Goal: Task Accomplishment & Management: Manage account settings

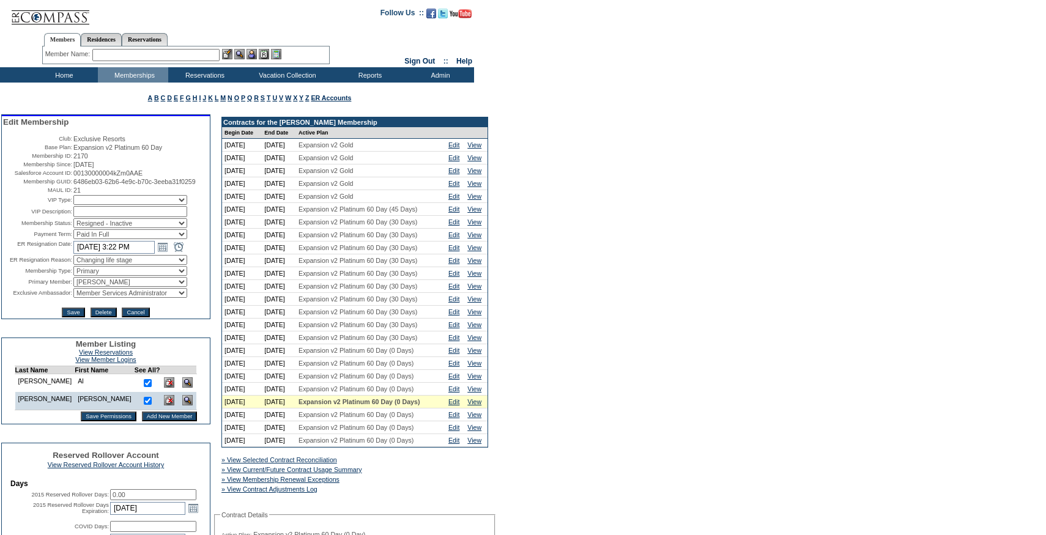
click at [110, 228] on select "Active Restricted Expired Inactive Past Due Disabled Resigned - Active Resigned…" at bounding box center [130, 223] width 114 height 10
select select "Active"
click at [73, 228] on select "Active Restricted Expired Inactive Past Due Disabled Resigned - Active Resigned…" at bounding box center [130, 223] width 114 height 10
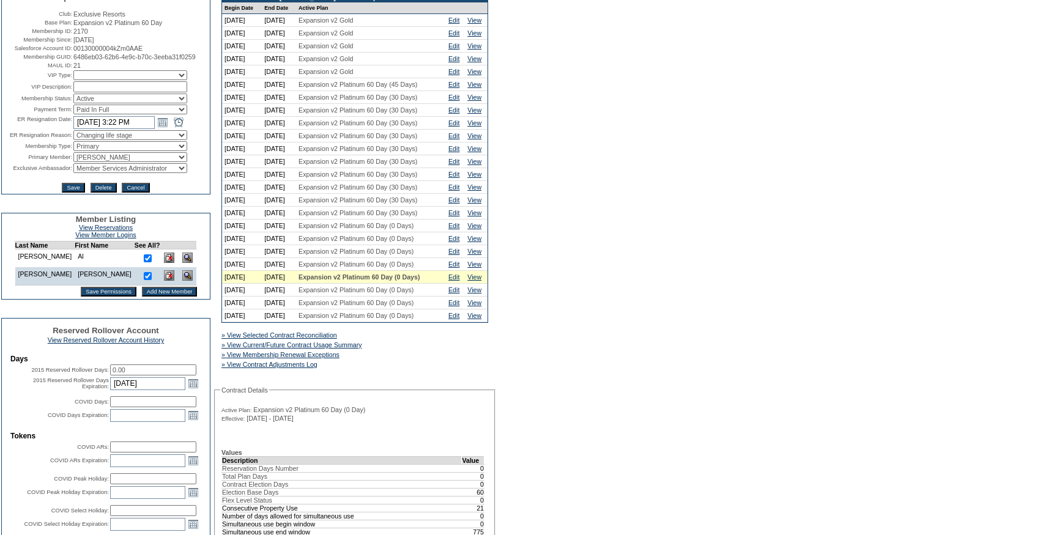
scroll to position [120, 0]
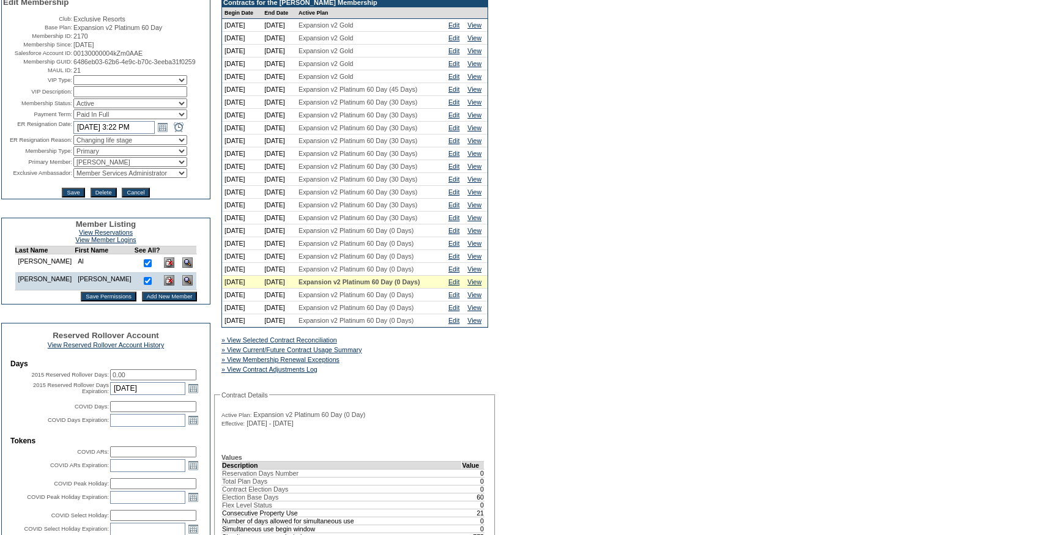
click at [100, 134] on input "[DATE] 3:22 PM" at bounding box center [113, 127] width 81 height 13
click at [97, 145] on select "Changing life stage Club Management Dues too high General availability Holiday …" at bounding box center [130, 140] width 114 height 10
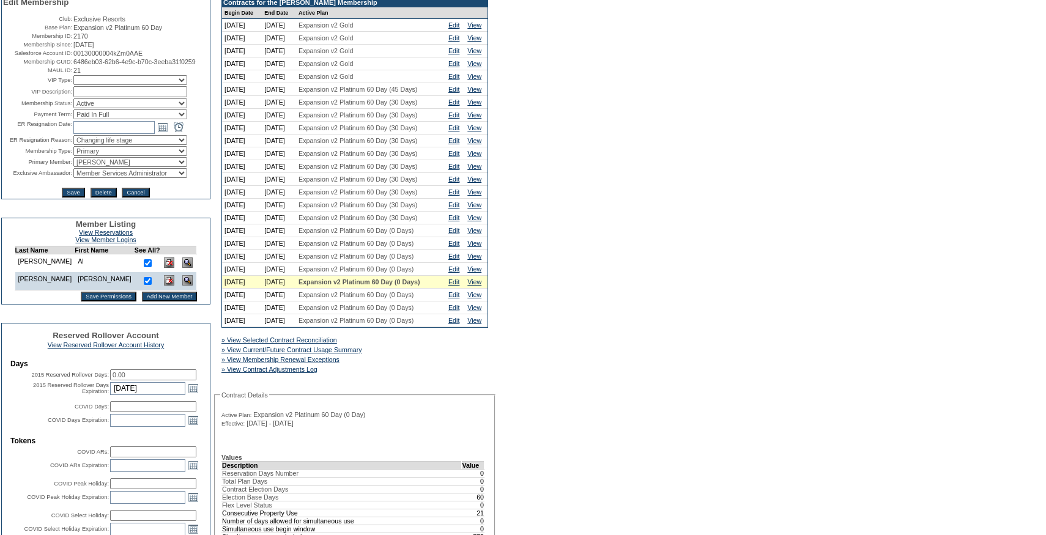
select select
click at [73, 145] on select "Changing life stage Club Management Dues too high General availability Holiday …" at bounding box center [130, 140] width 114 height 10
click at [79, 198] on input "Save" at bounding box center [73, 193] width 23 height 10
